Goal: Understand site structure: Grasp the organization and layout of the website

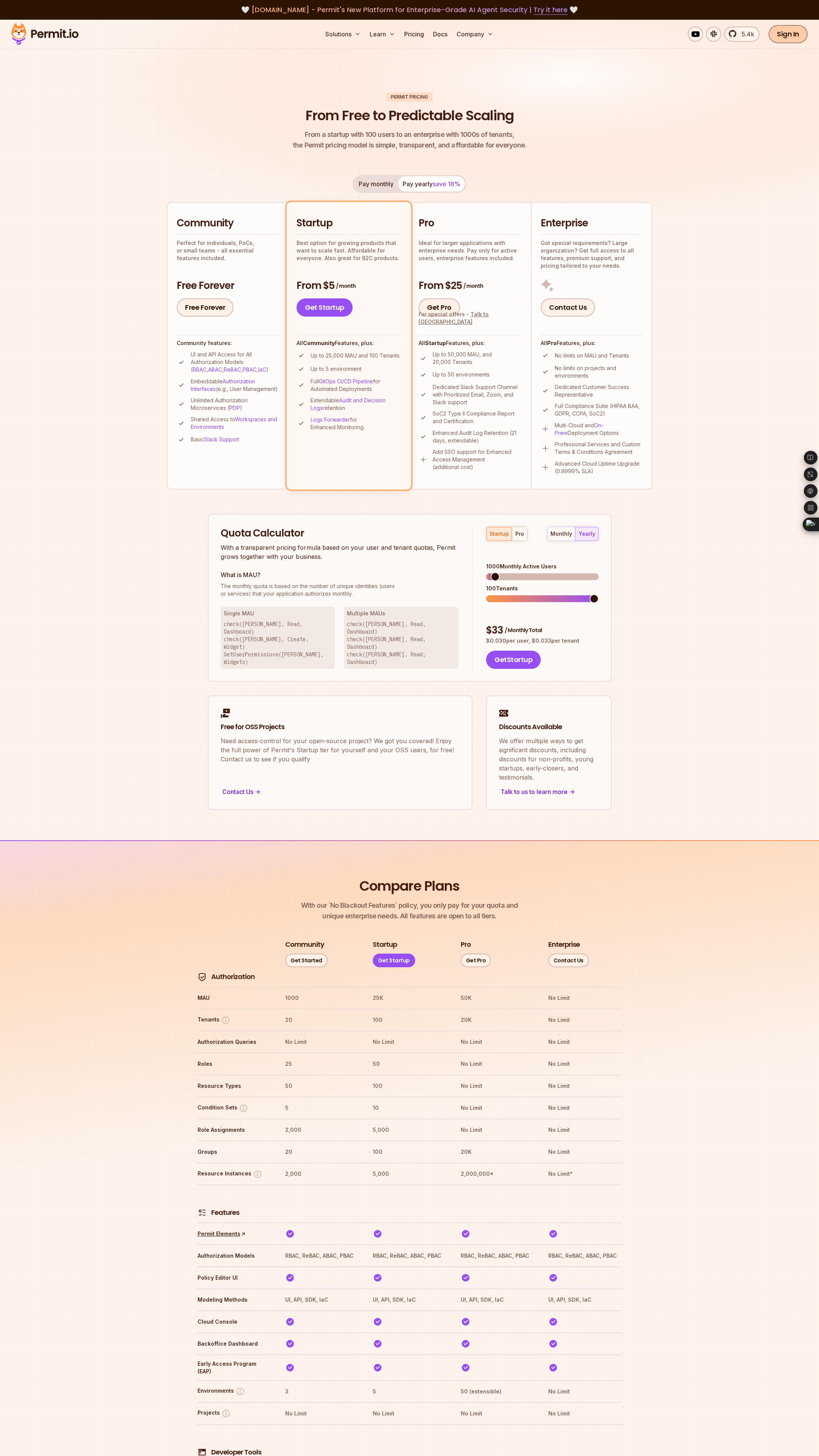
click at [787, 35] on link "Sign In" at bounding box center [788, 34] width 39 height 19
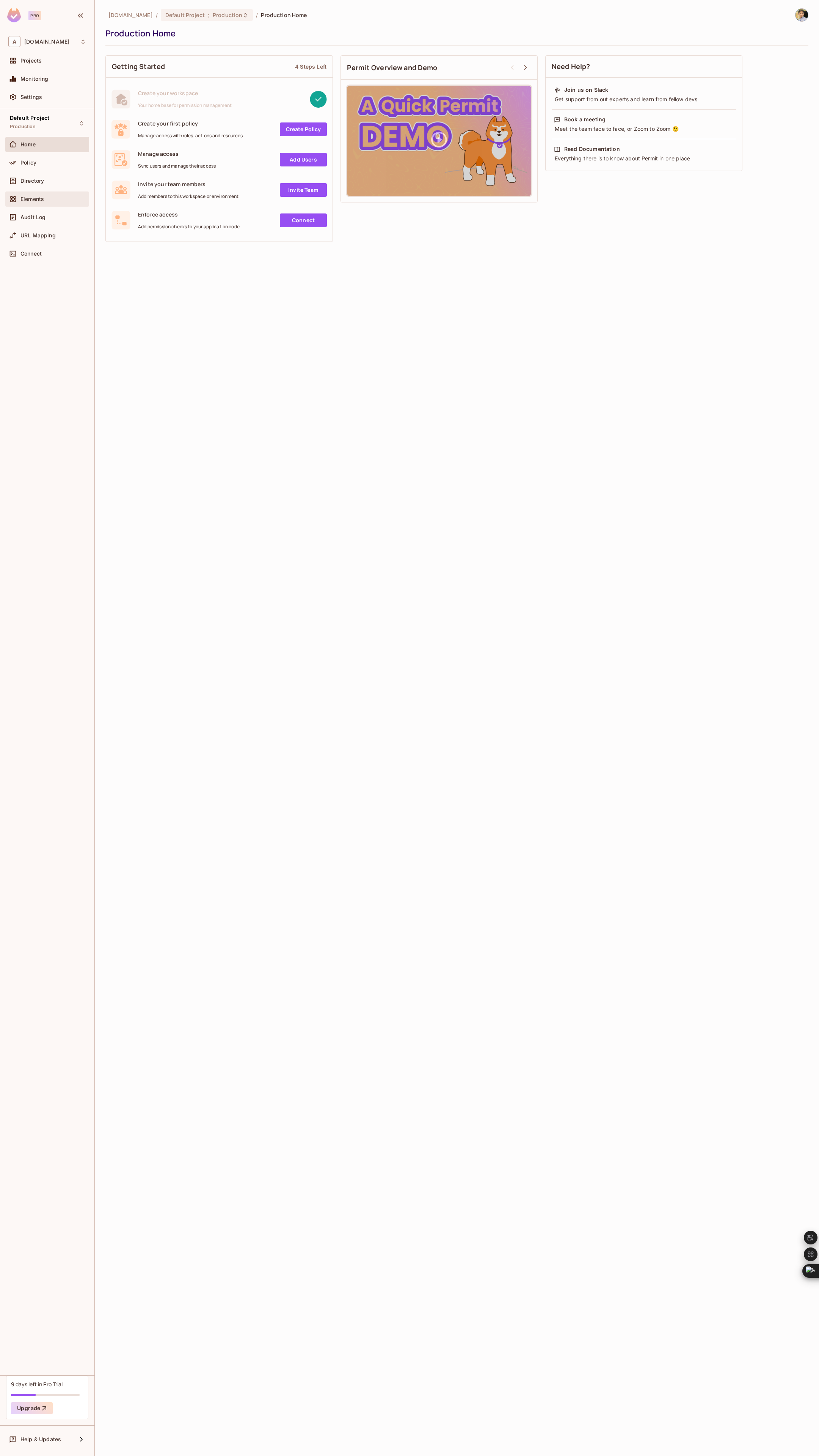
click at [48, 201] on div "Elements" at bounding box center [52, 199] width 65 height 6
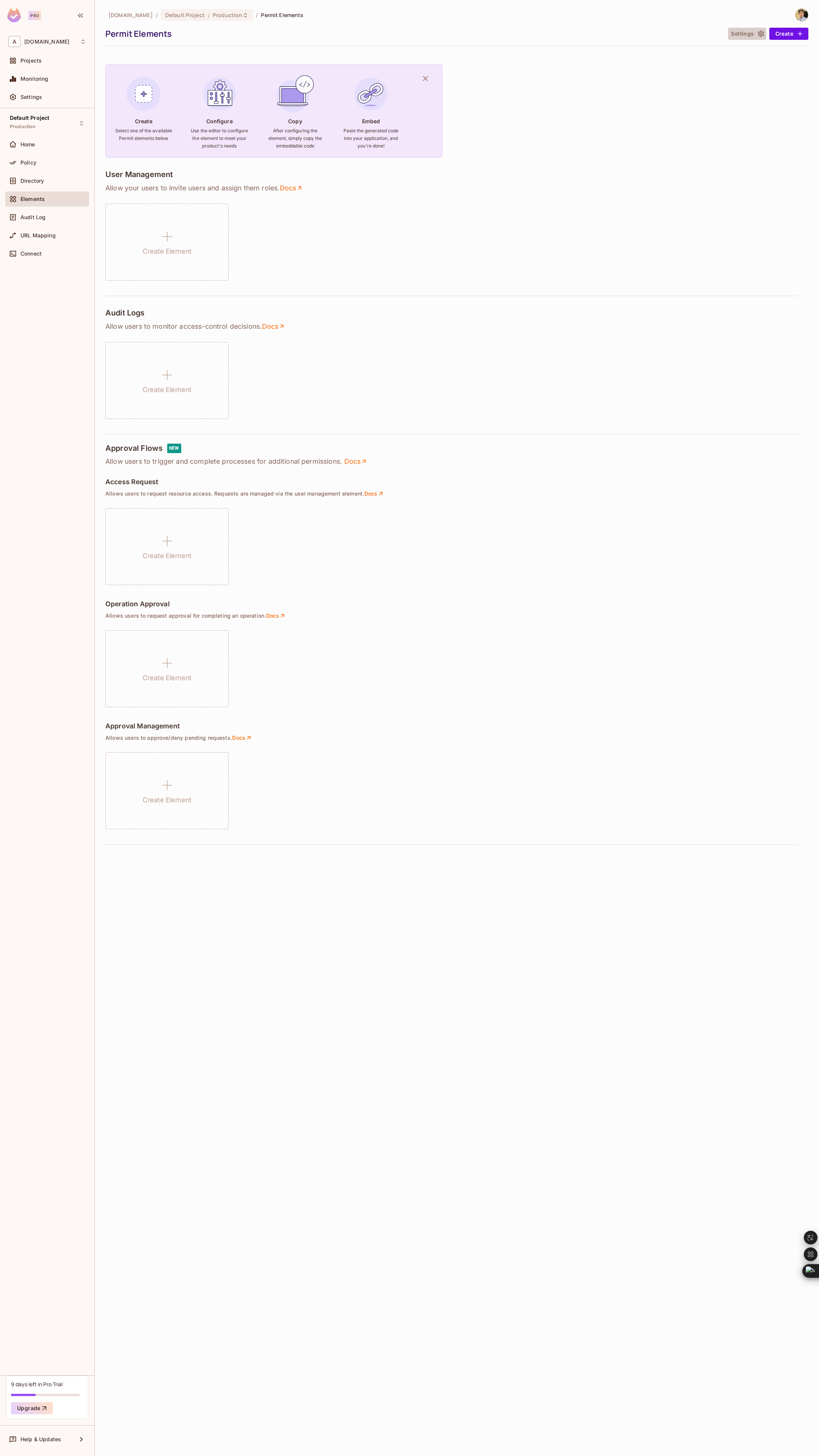
click at [739, 34] on button "Settings" at bounding box center [747, 33] width 38 height 12
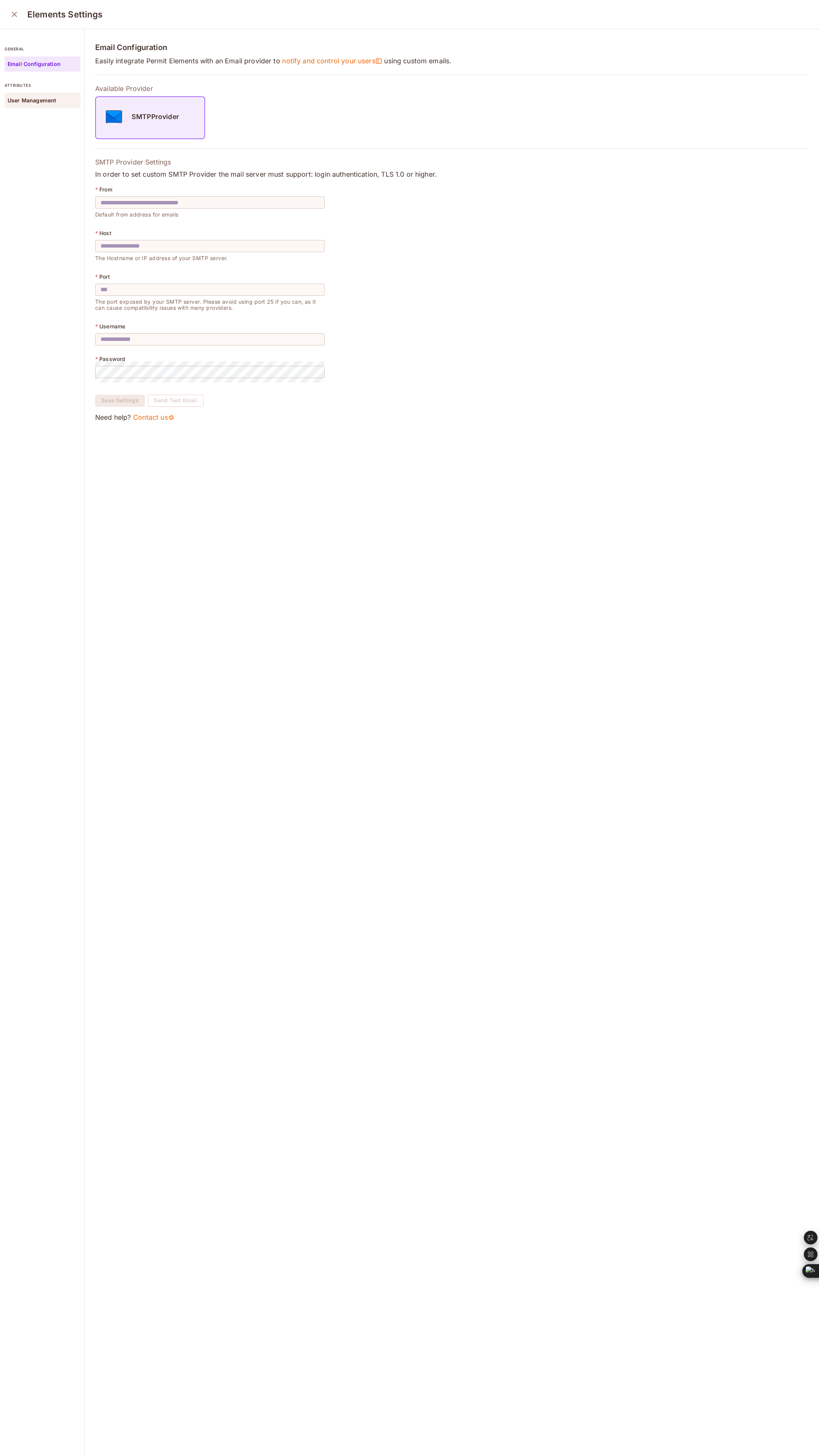
click at [44, 101] on p "User Management" at bounding box center [31, 101] width 48 height 6
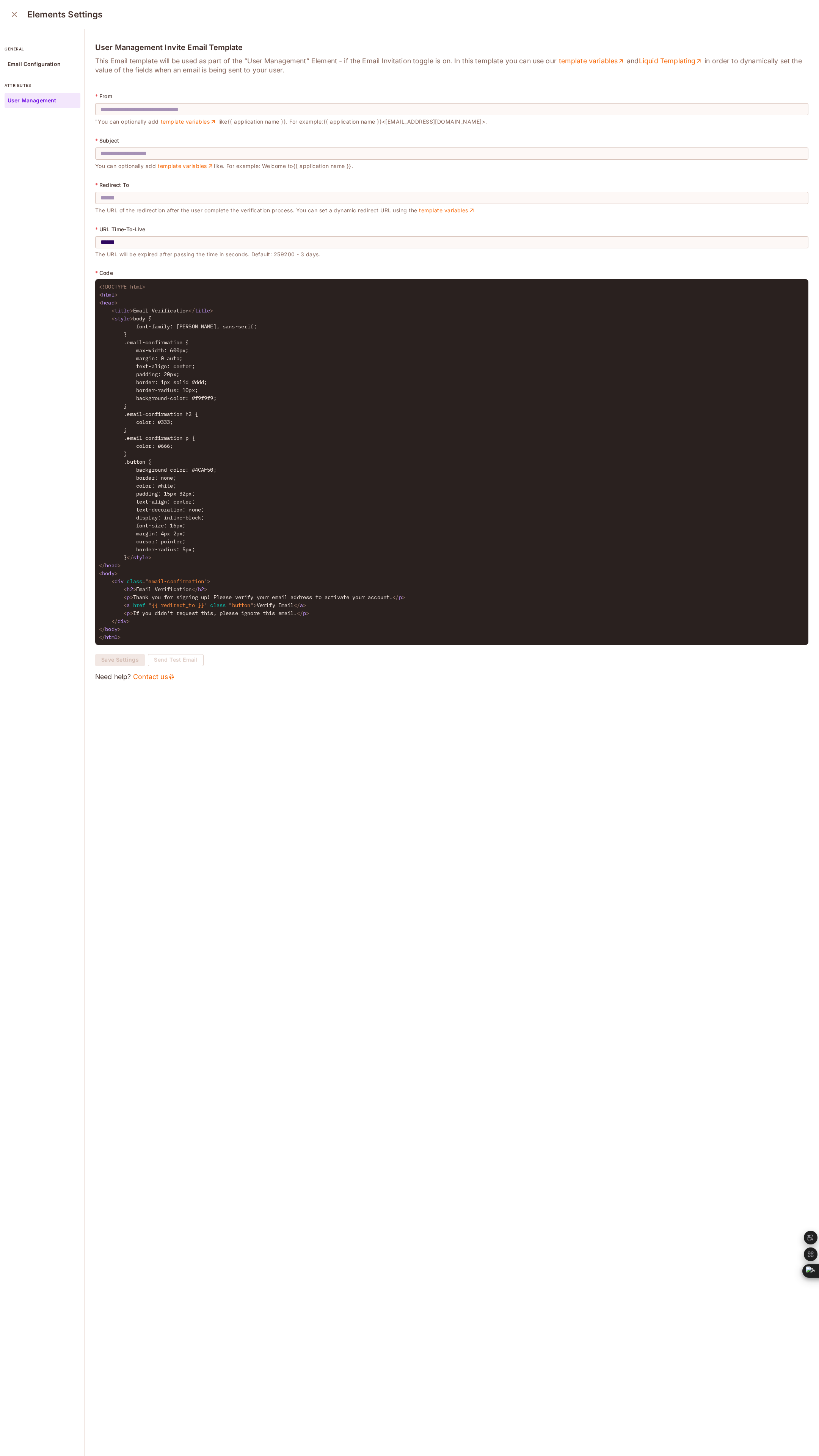
click at [15, 16] on icon "close" at bounding box center [14, 14] width 9 height 9
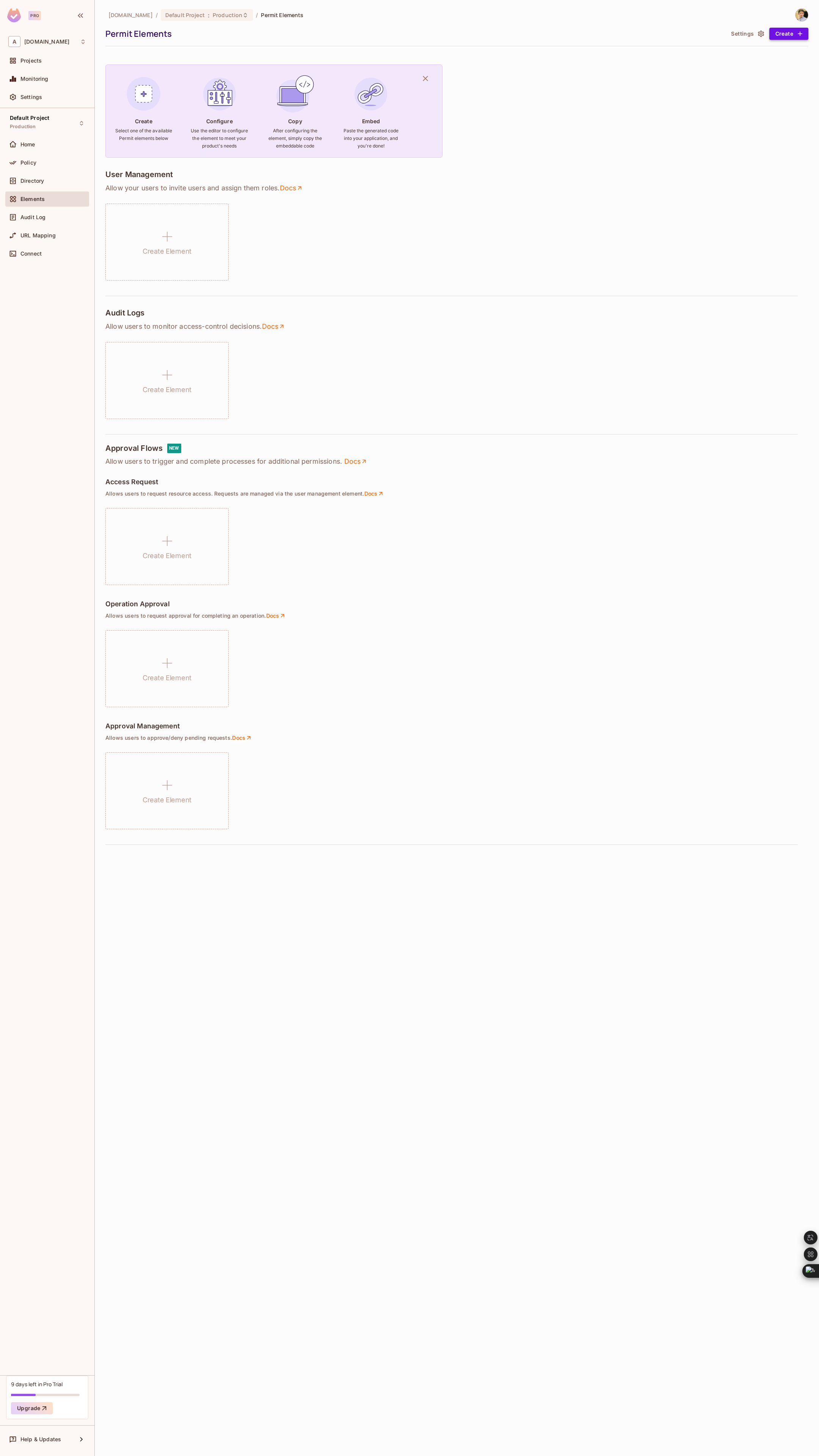
click at [794, 34] on button "Create" at bounding box center [789, 33] width 39 height 12
click at [46, 214] on div at bounding box center [410, 728] width 819 height 1456
click at [47, 220] on div "Audit Log" at bounding box center [47, 217] width 77 height 9
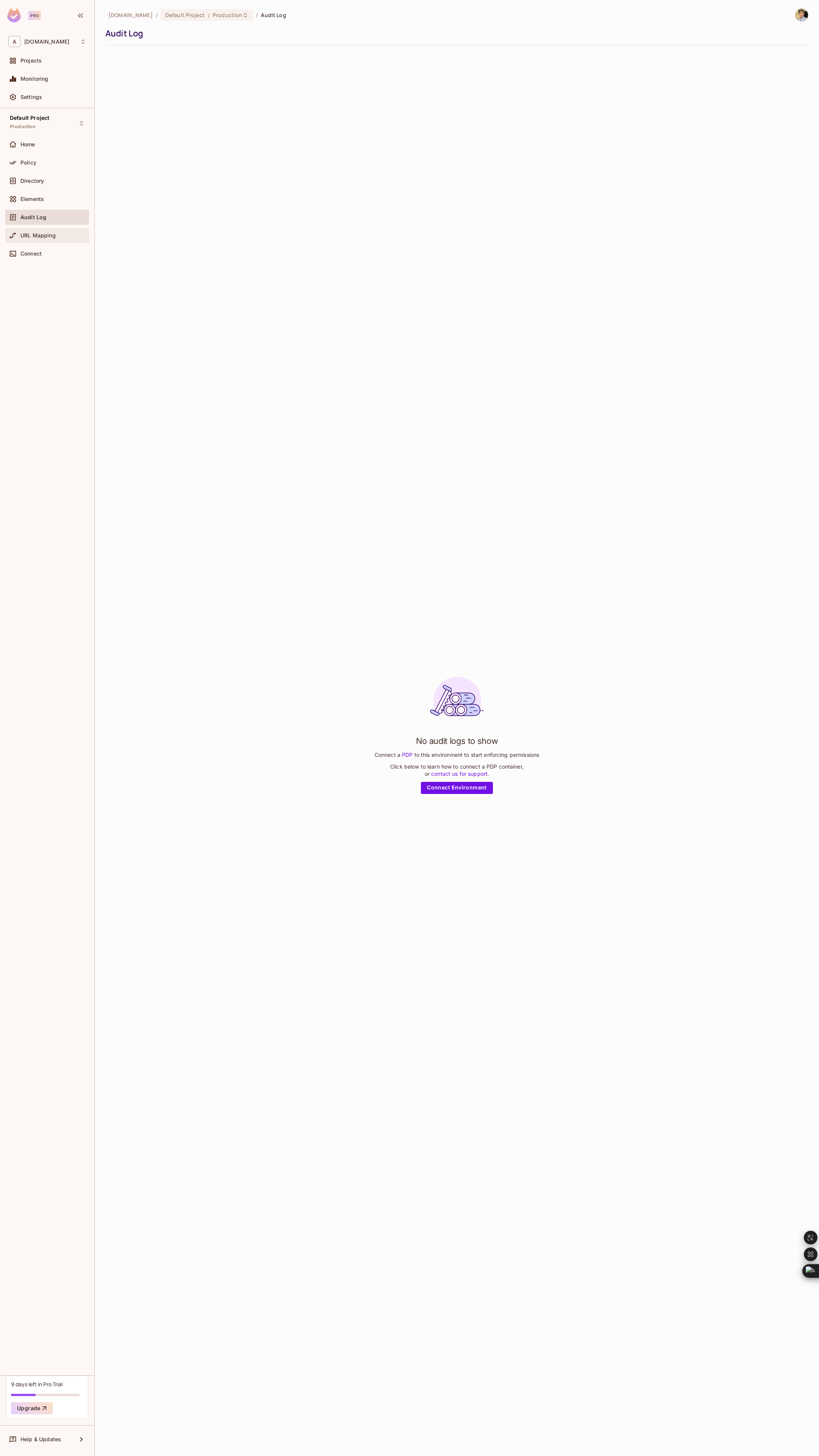
click at [45, 234] on span "URL Mapping" at bounding box center [38, 235] width 35 height 6
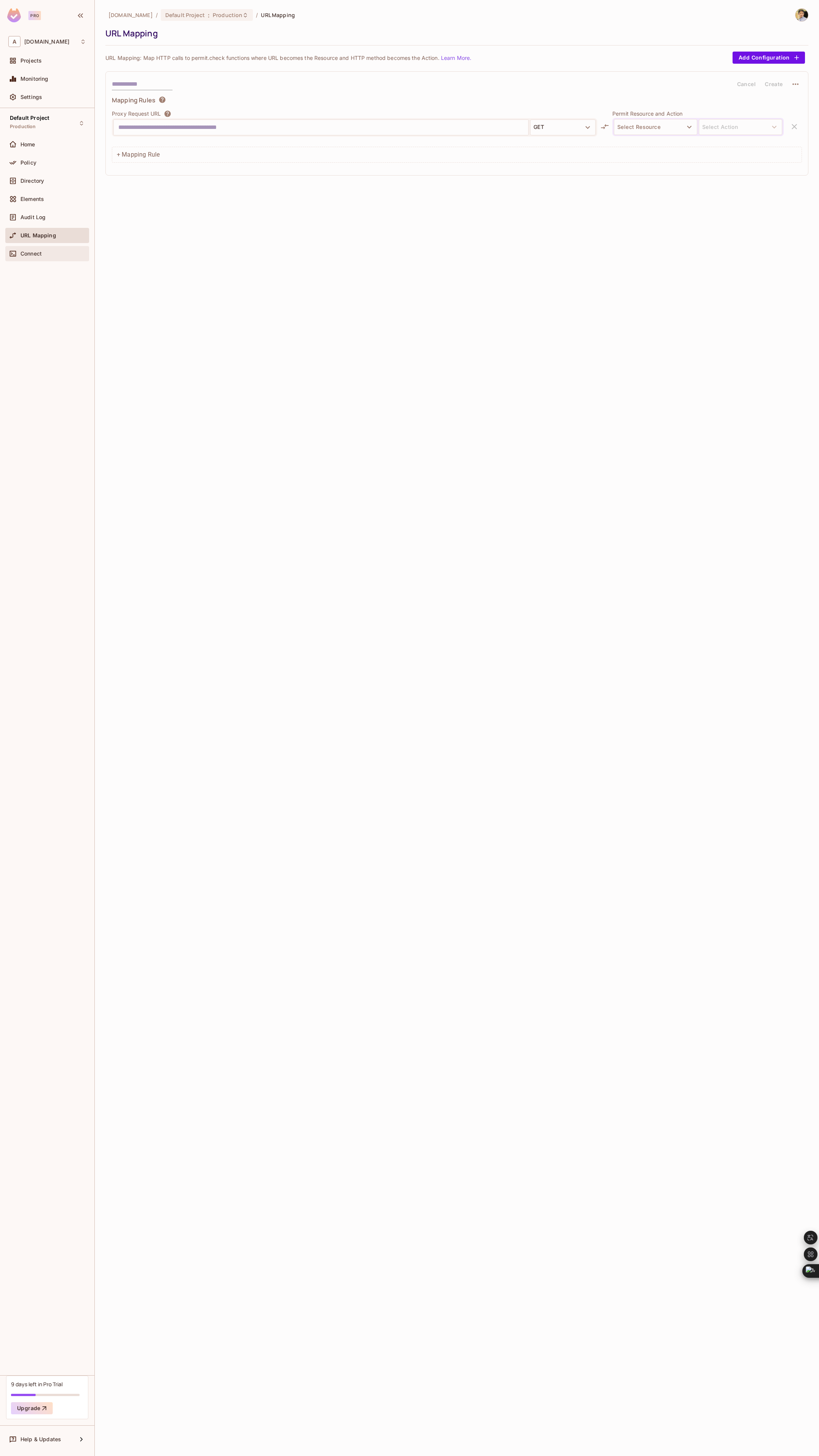
click at [38, 251] on span "Connect" at bounding box center [31, 254] width 21 height 6
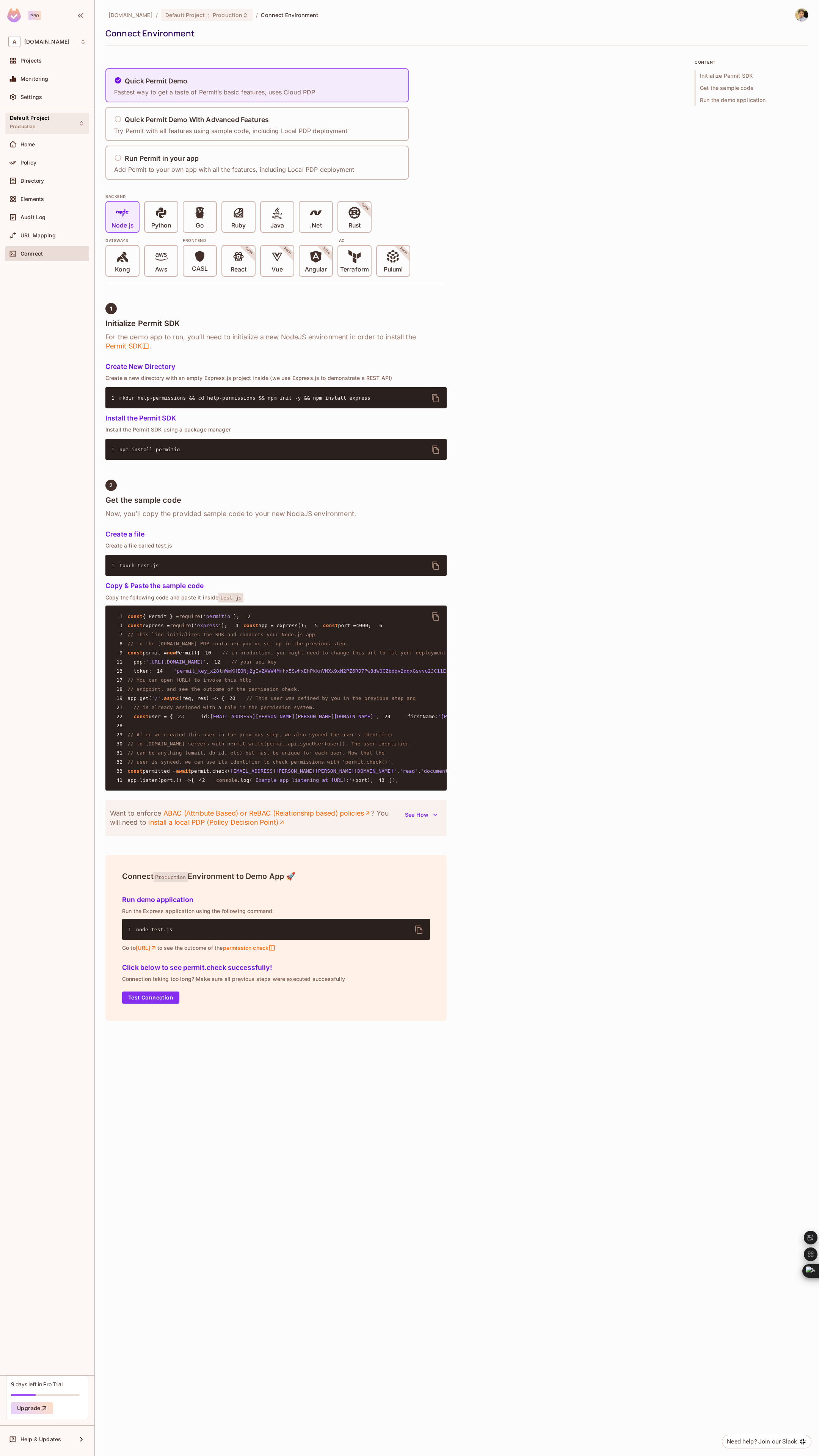
click at [74, 125] on div "Default Project Production" at bounding box center [48, 123] width 84 height 21
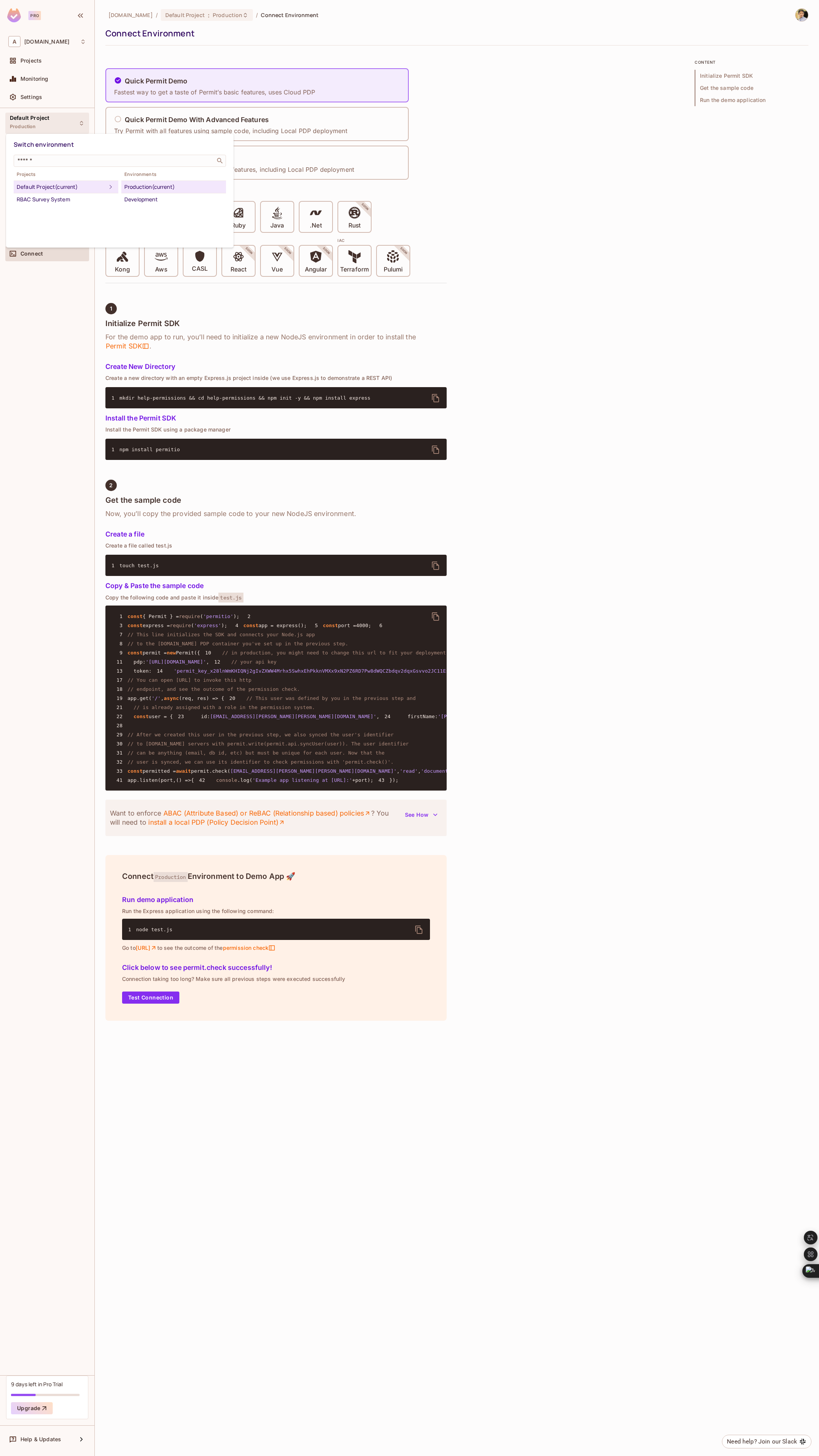
click at [59, 297] on div at bounding box center [410, 728] width 819 height 1456
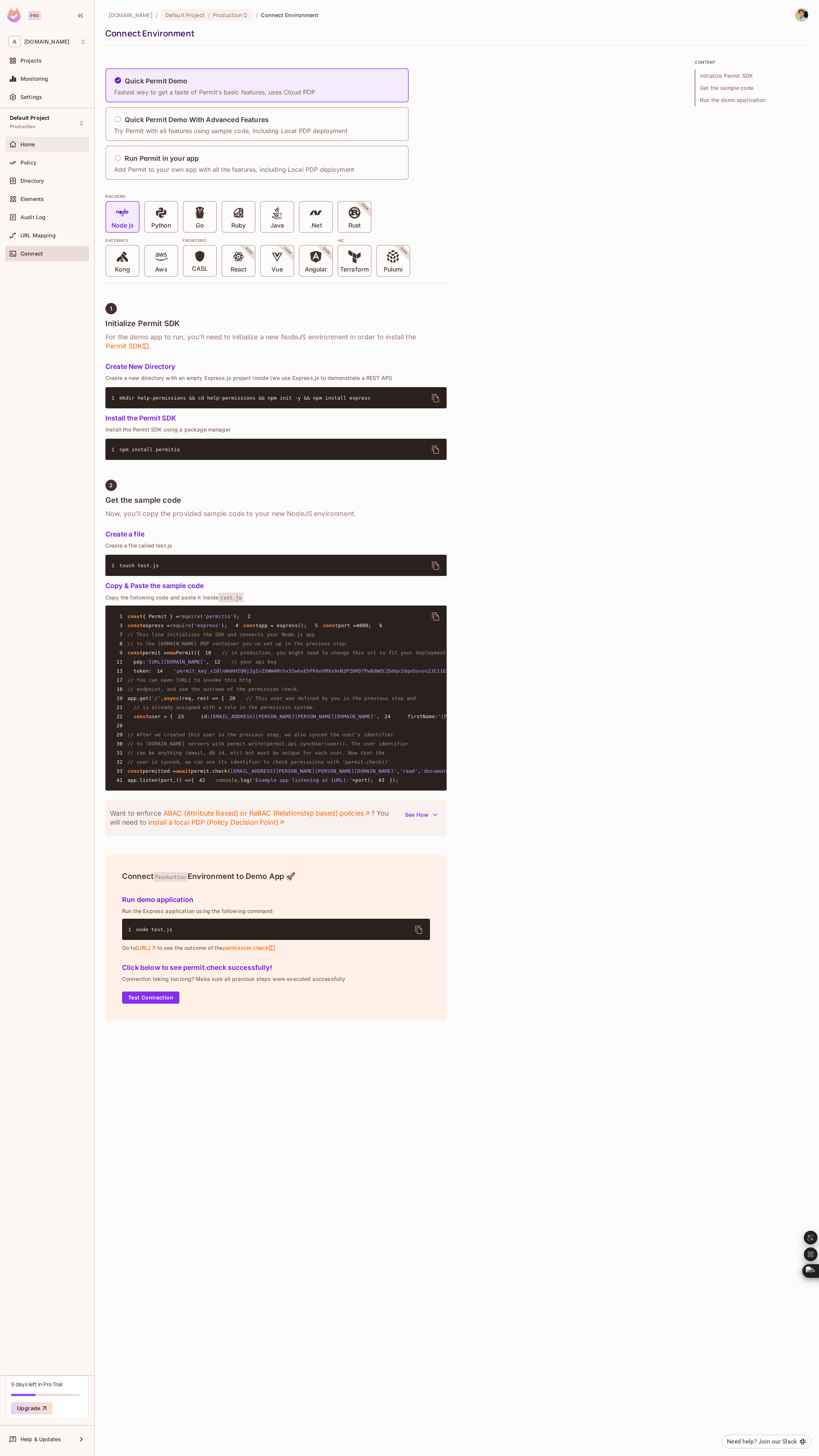
click at [55, 150] on div "Home" at bounding box center [48, 144] width 84 height 15
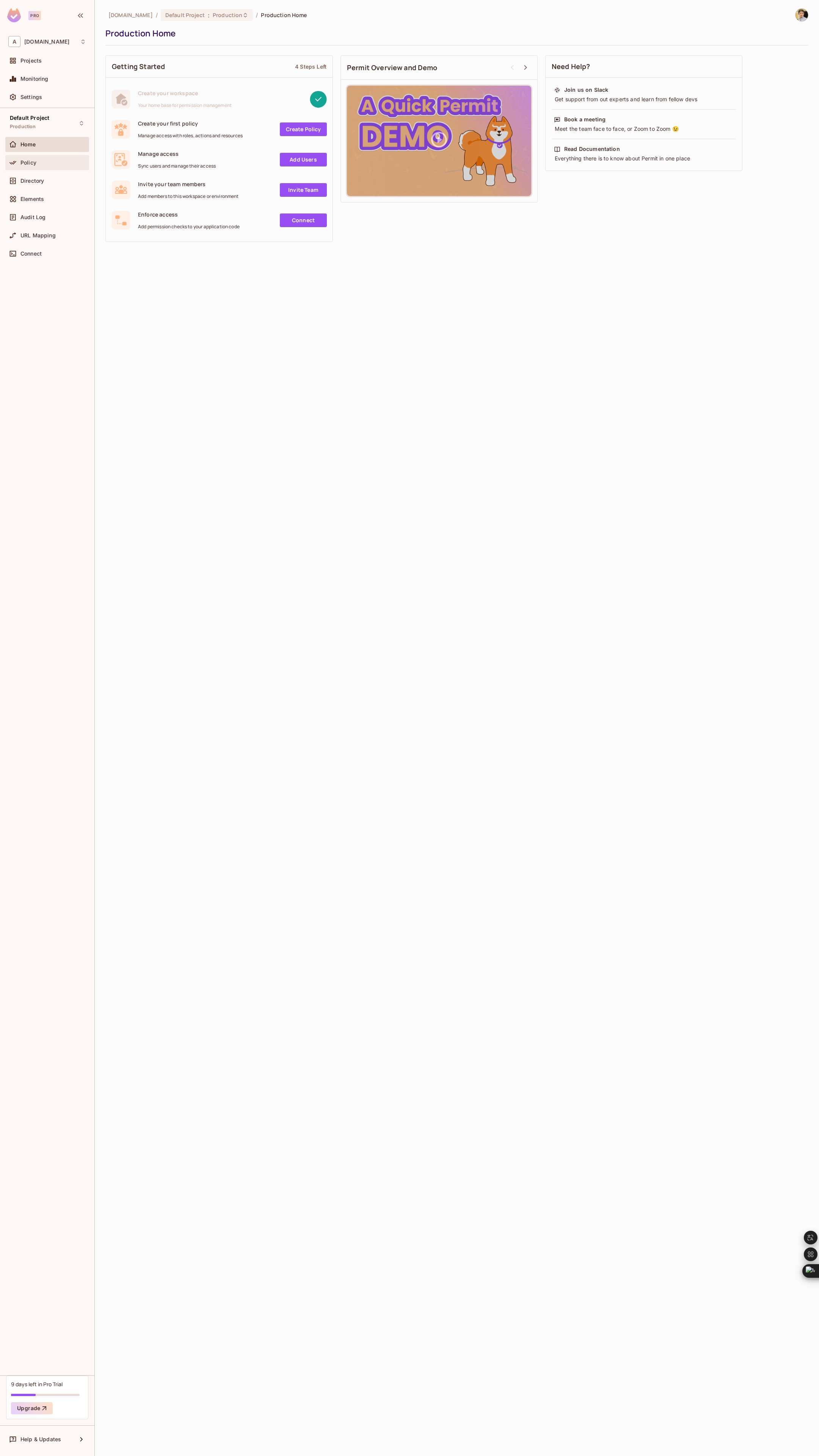
click at [56, 161] on div "Policy" at bounding box center [52, 163] width 65 height 6
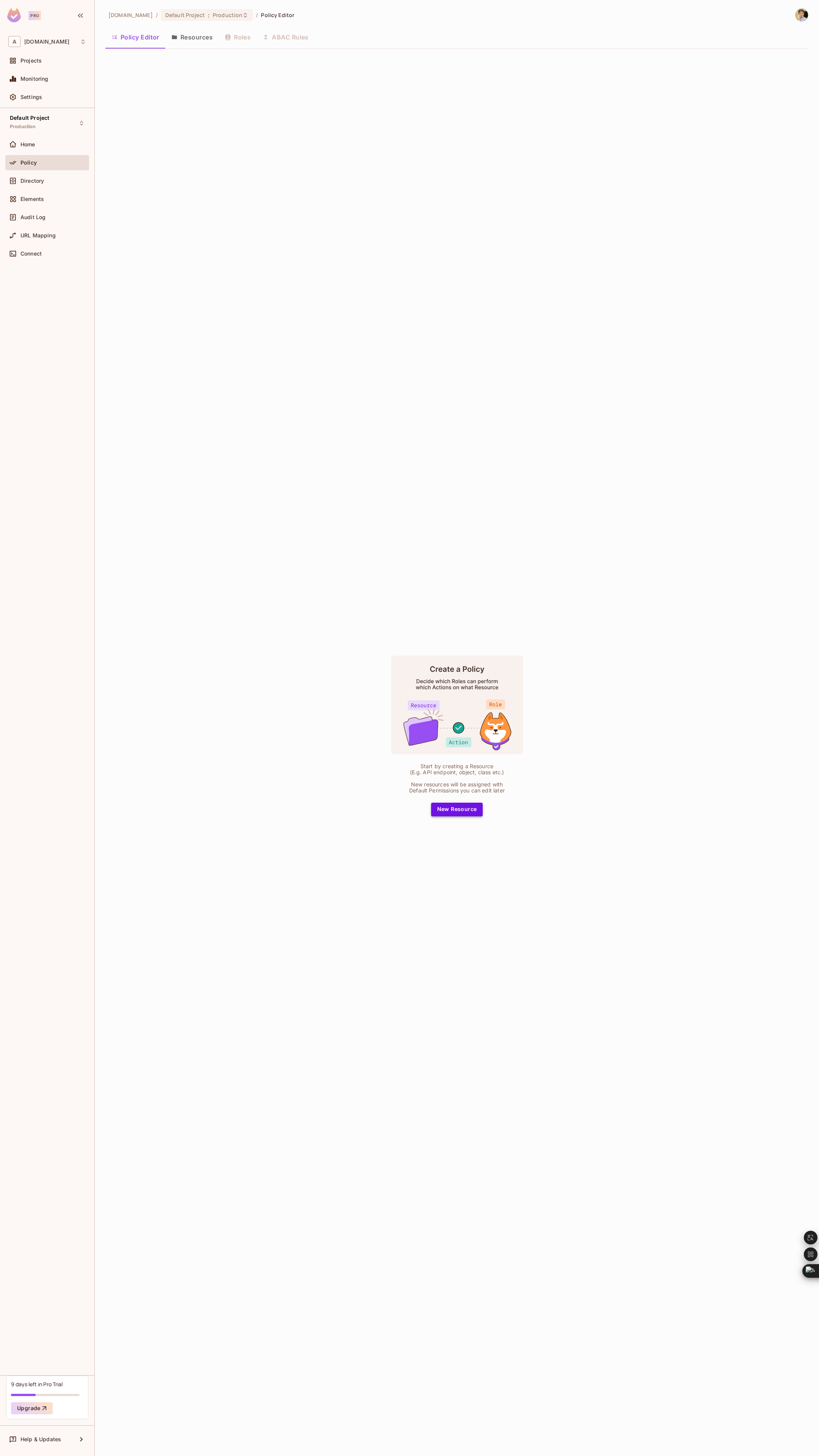
click at [463, 809] on button "New Resource" at bounding box center [457, 809] width 52 height 14
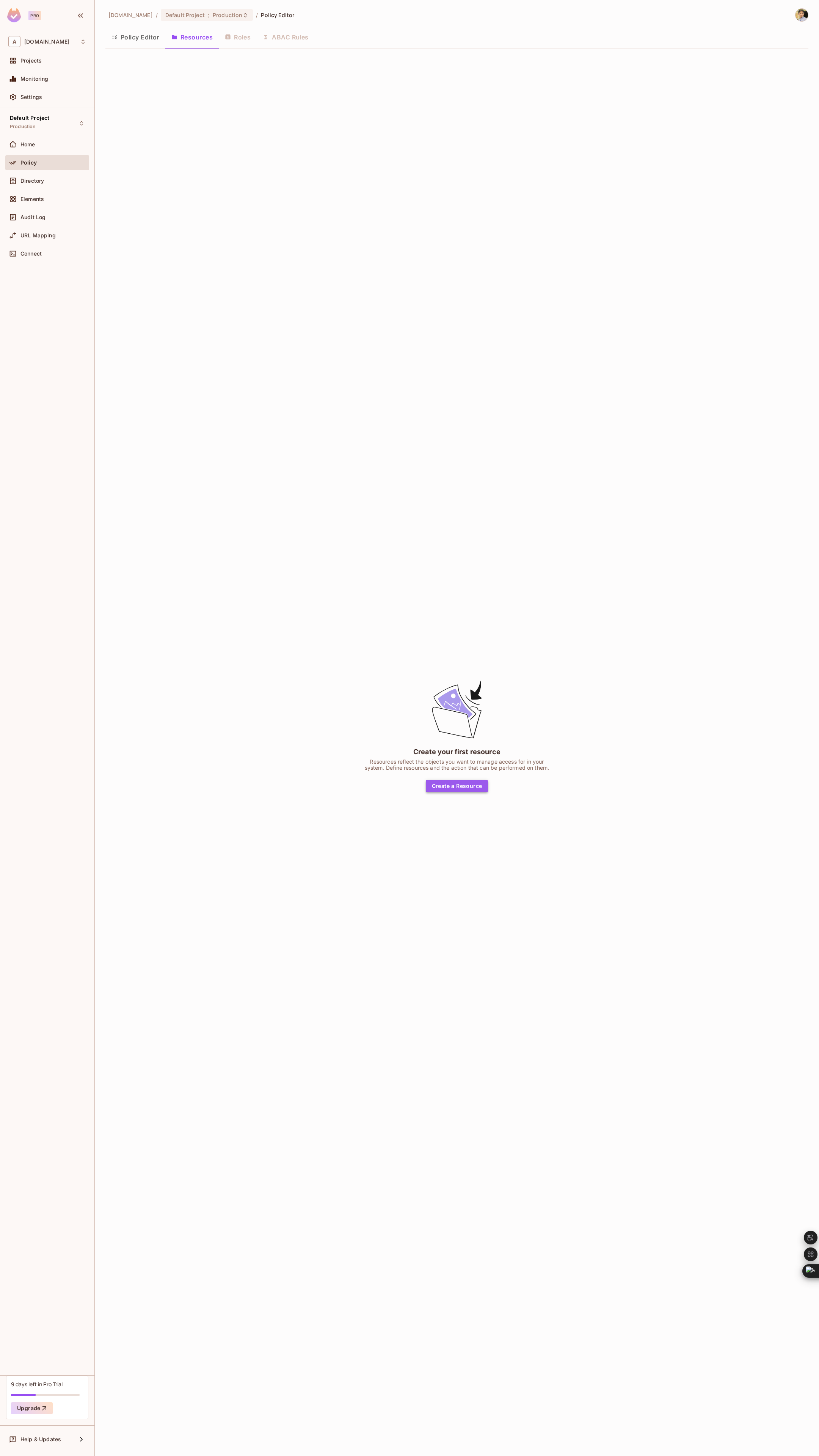
click at [454, 783] on button "Create a Resource" at bounding box center [457, 786] width 63 height 12
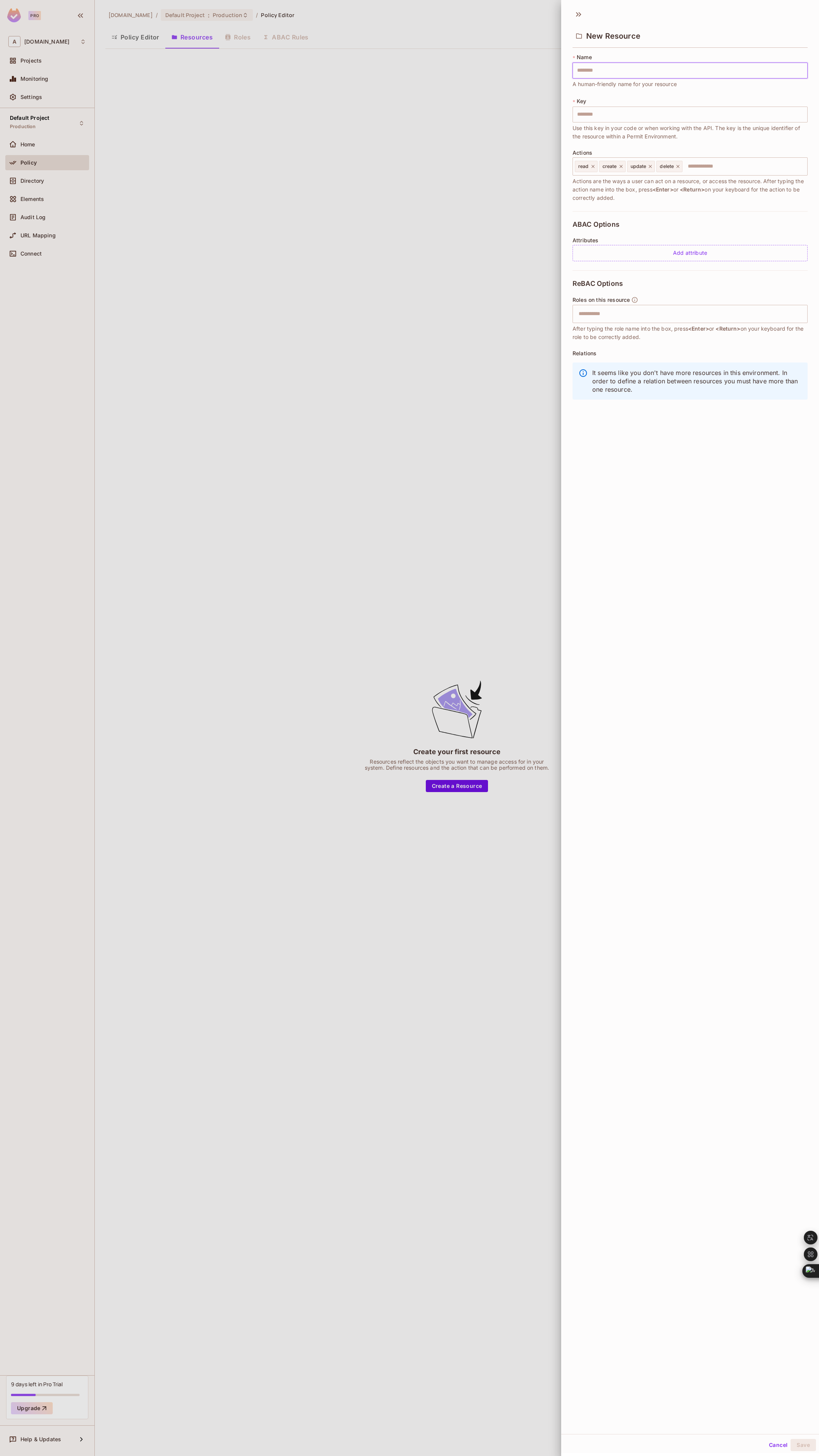
click at [385, 273] on div at bounding box center [410, 728] width 819 height 1456
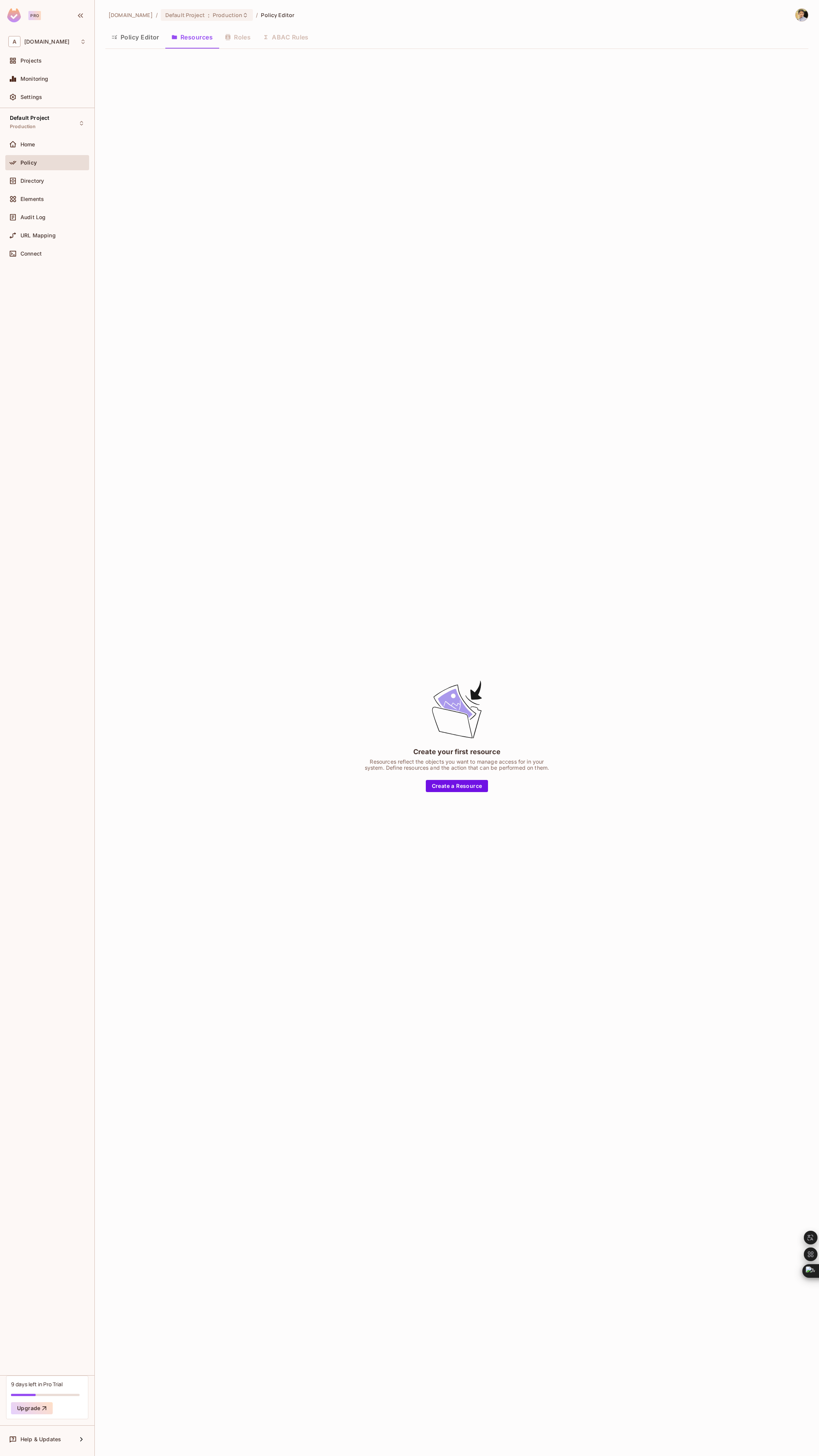
click at [138, 38] on button "Policy Editor" at bounding box center [135, 37] width 60 height 19
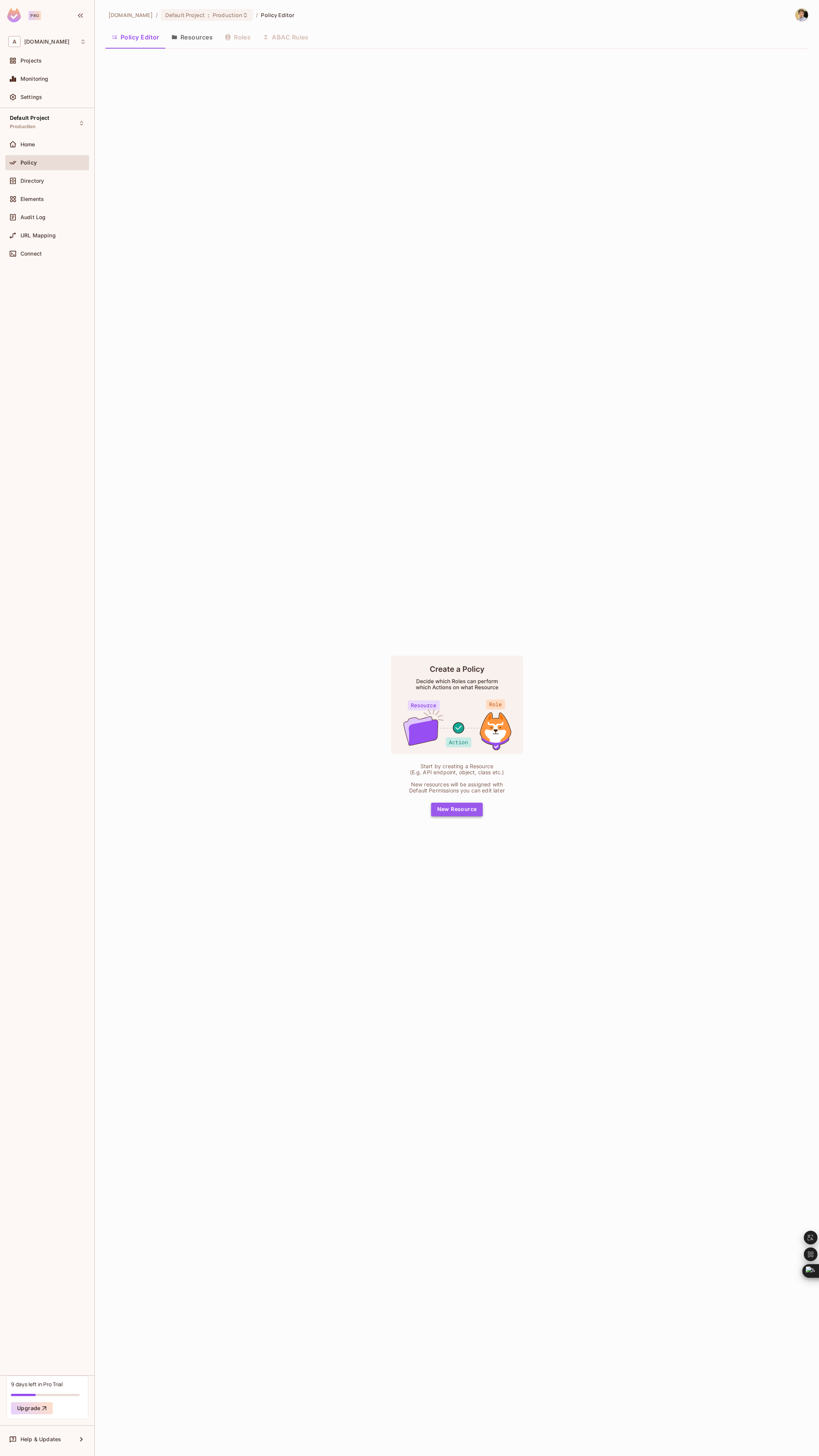
click at [452, 809] on button "New Resource" at bounding box center [457, 809] width 52 height 14
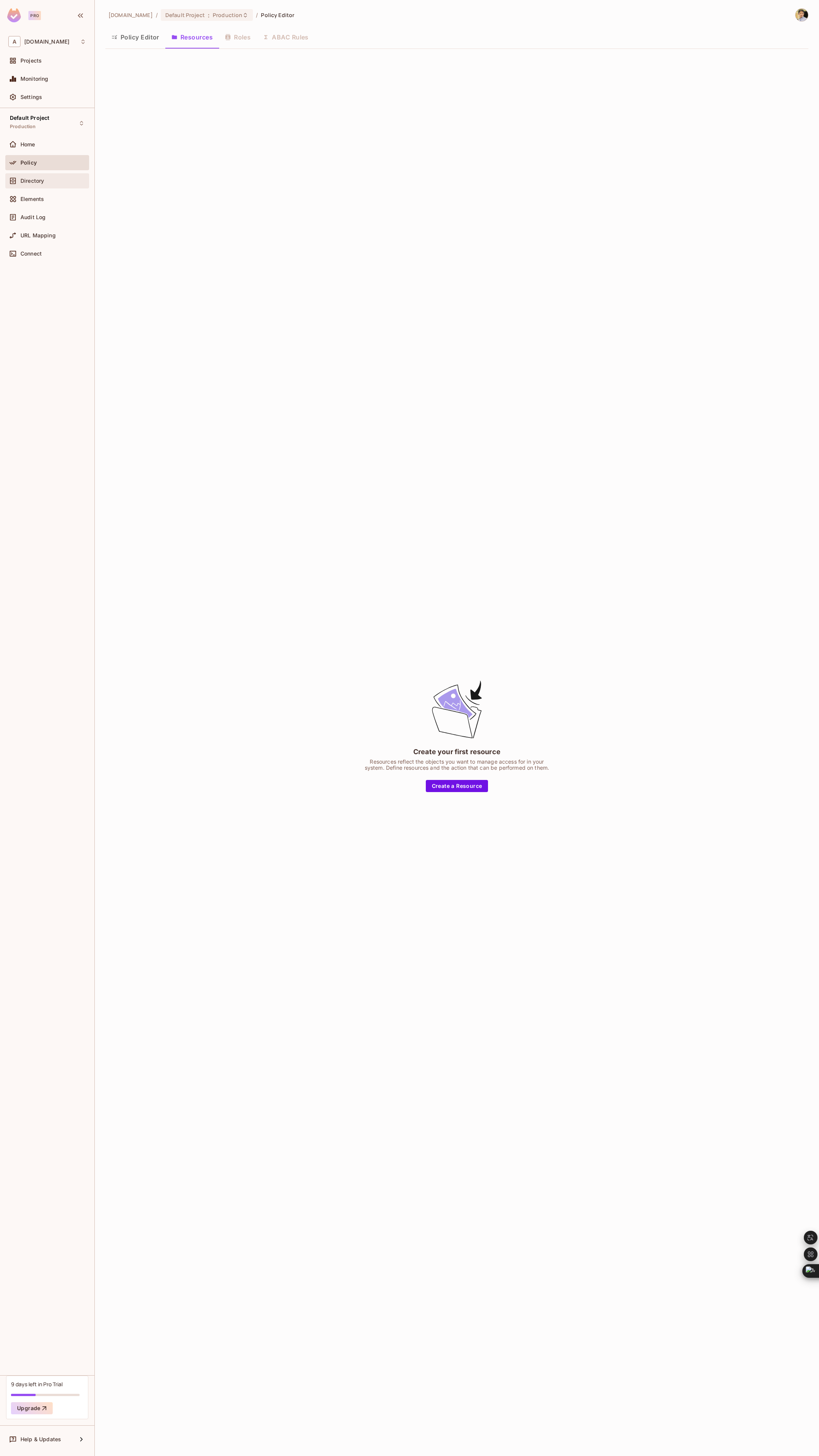
click at [46, 180] on div "Directory" at bounding box center [52, 181] width 65 height 6
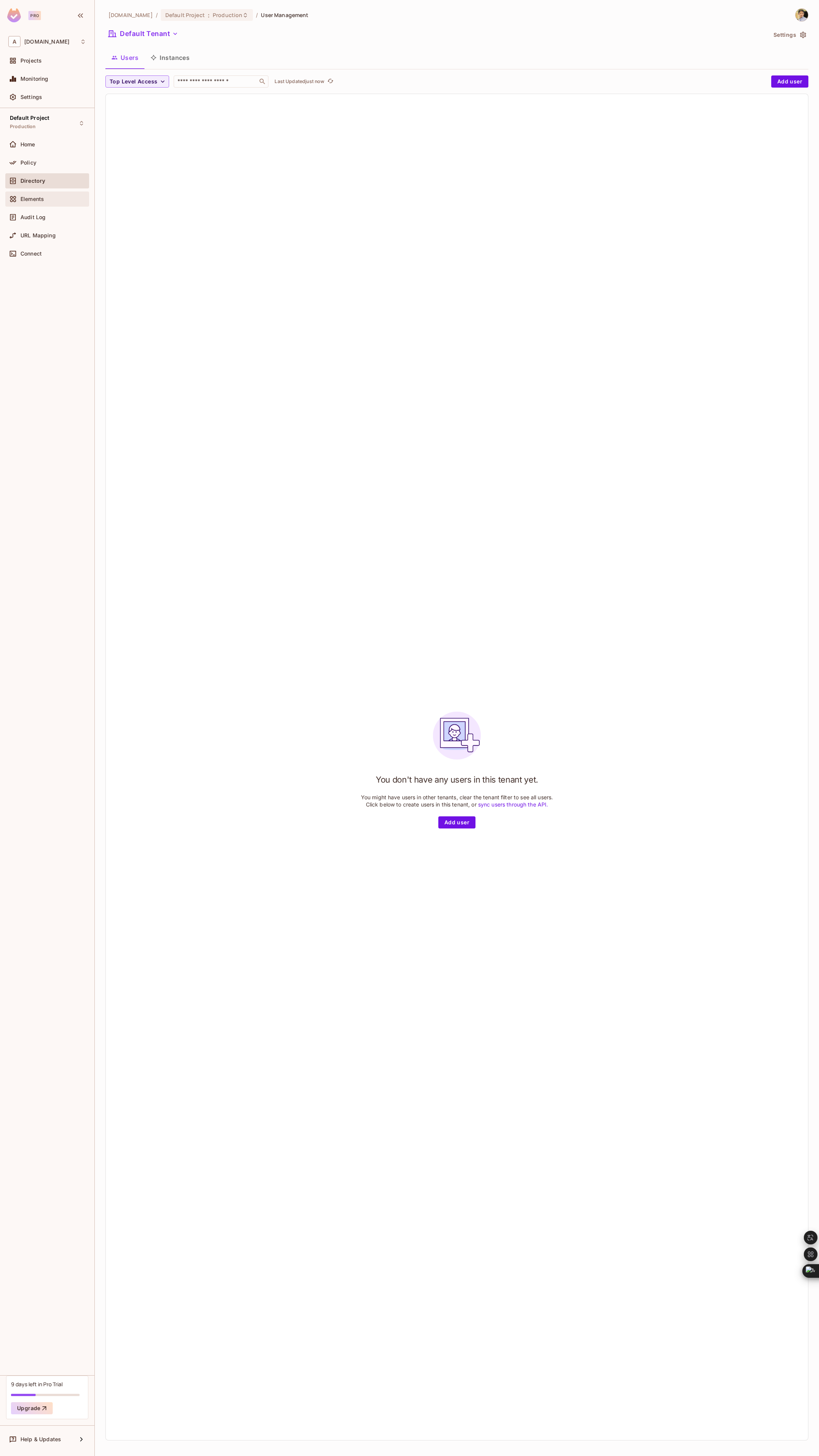
click at [44, 198] on span "Elements" at bounding box center [31, 199] width 23 height 6
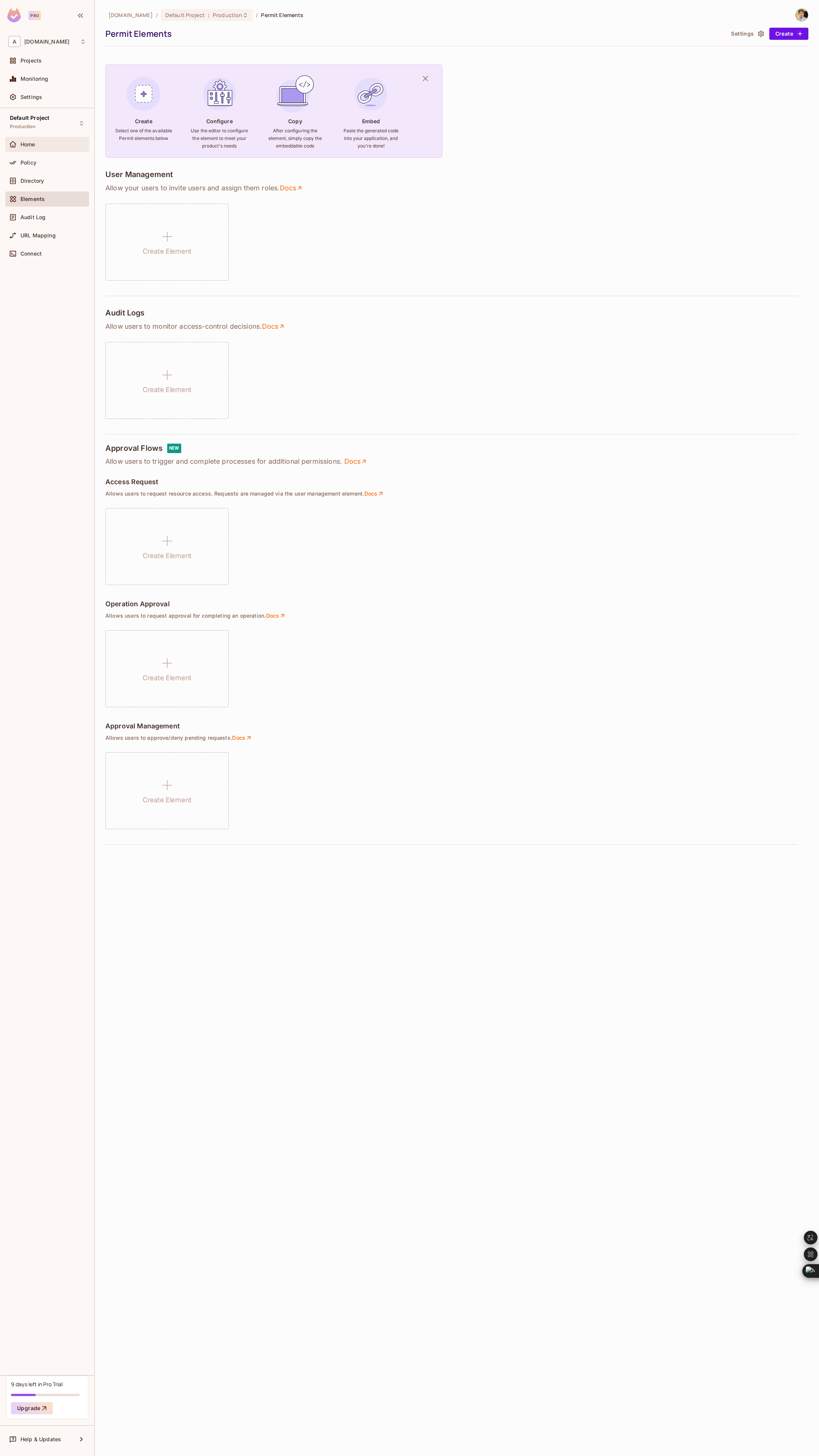
click at [40, 149] on div "Home" at bounding box center [48, 144] width 84 height 15
